Goal: Task Accomplishment & Management: Use online tool/utility

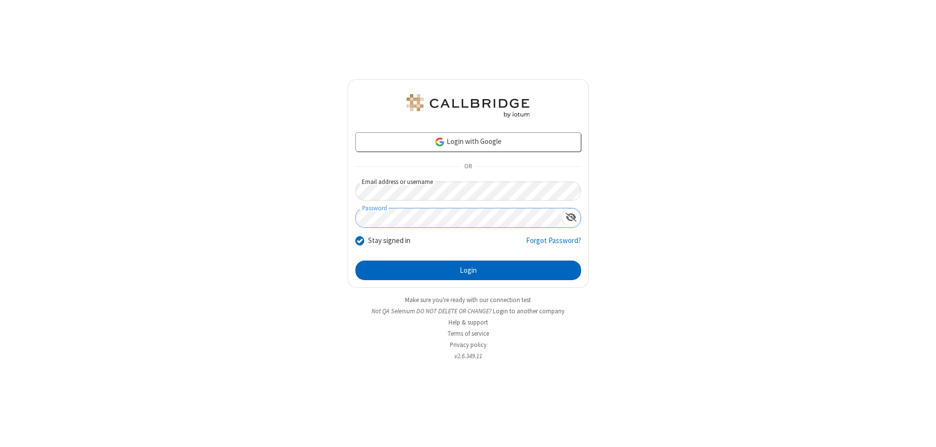
click at [468, 270] on button "Login" at bounding box center [468, 269] width 226 height 19
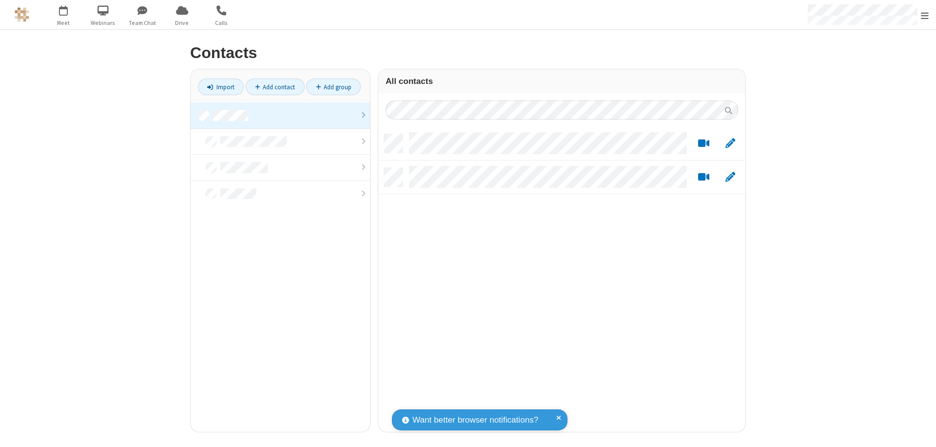
click at [275, 87] on link "Add contact" at bounding box center [275, 86] width 59 height 17
